Goal: Navigation & Orientation: Understand site structure

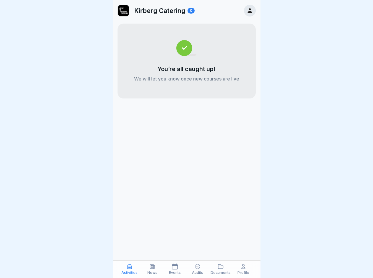
click at [130, 269] on icon at bounding box center [130, 267] width 6 height 6
click at [152, 269] on icon at bounding box center [152, 267] width 6 height 6
click at [175, 269] on icon at bounding box center [175, 267] width 6 height 6
click at [197, 269] on icon at bounding box center [197, 266] width 5 height 5
click at [220, 269] on icon at bounding box center [220, 267] width 6 height 6
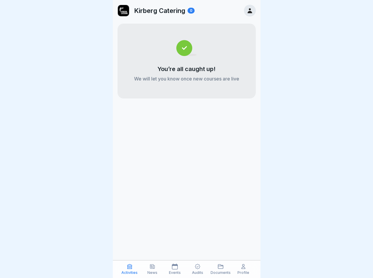
click at [243, 269] on icon at bounding box center [243, 267] width 6 height 6
